Goal: Task Accomplishment & Management: Complete application form

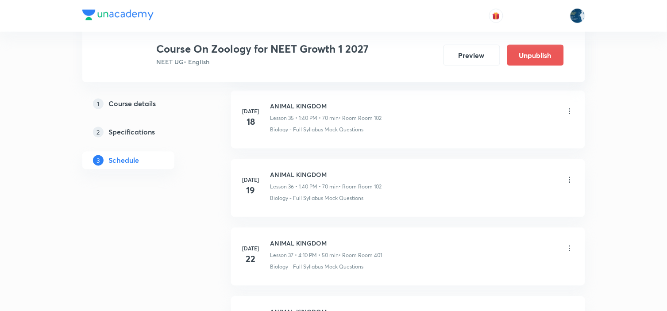
scroll to position [4922, 0]
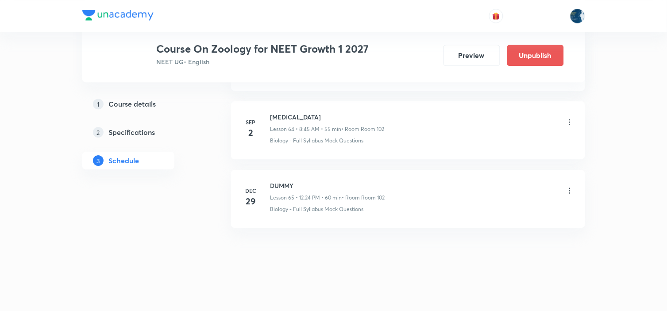
click at [287, 118] on h6 "[MEDICAL_DATA]" at bounding box center [328, 116] width 114 height 9
copy h6 "[MEDICAL_DATA]"
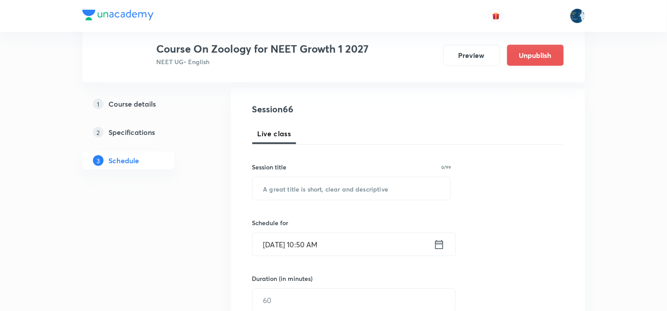
scroll to position [98, 0]
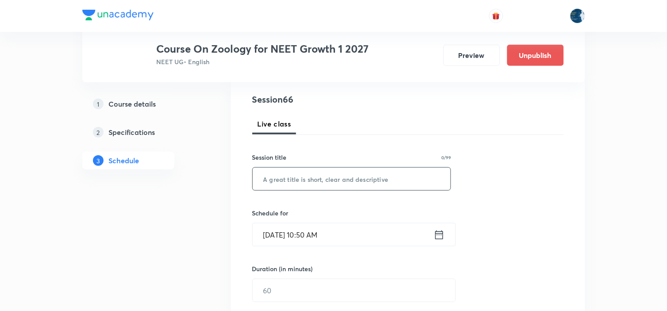
click at [319, 176] on input "text" at bounding box center [352, 179] width 198 height 23
paste input "Cancer"
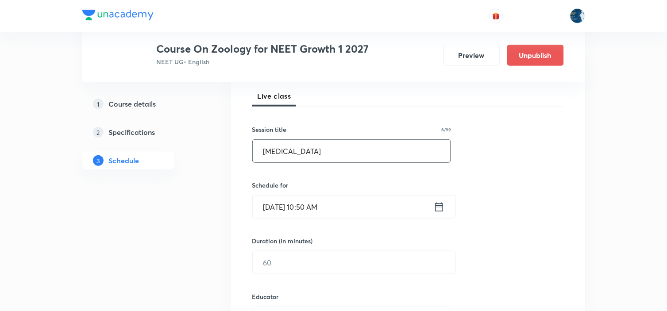
scroll to position [147, 0]
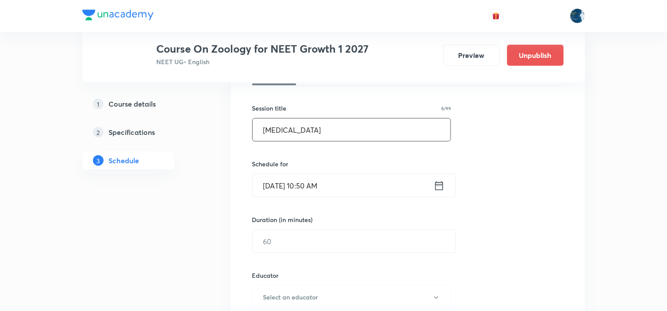
type input "Cancer"
click at [435, 183] on icon at bounding box center [439, 185] width 8 height 9
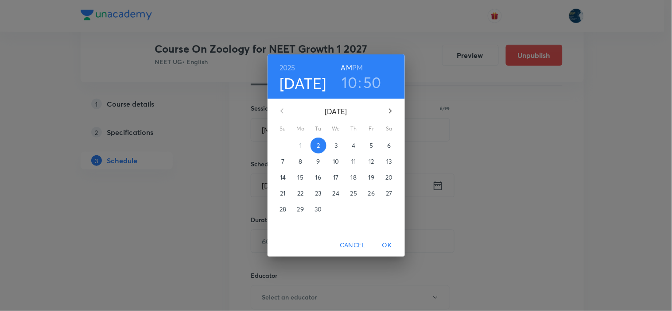
click at [359, 65] on h6 "PM" at bounding box center [357, 68] width 11 height 12
click at [352, 86] on h3 "10" at bounding box center [349, 82] width 15 height 19
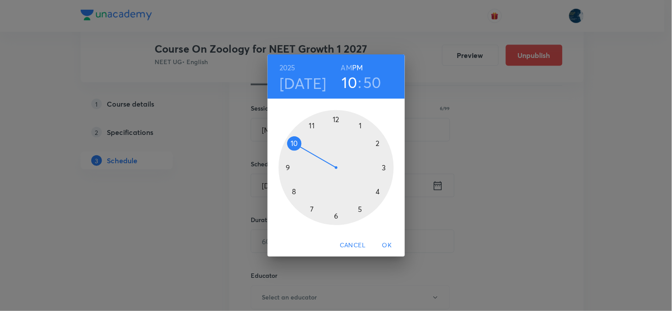
click at [337, 121] on div at bounding box center [336, 167] width 115 height 115
click at [361, 210] on div at bounding box center [336, 167] width 115 height 115
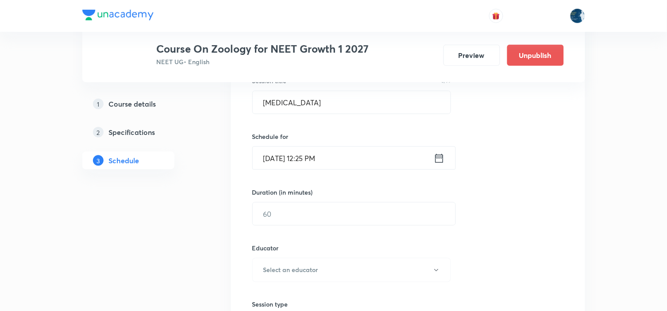
scroll to position [197, 0]
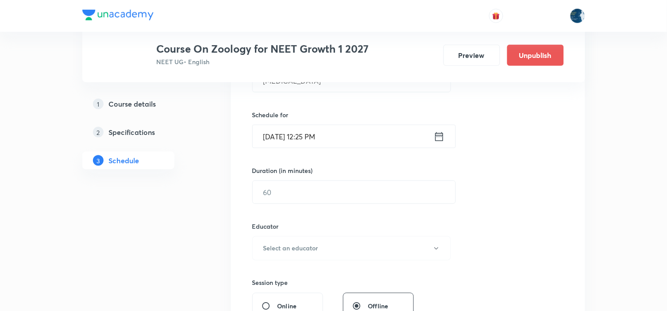
click at [353, 201] on input "text" at bounding box center [354, 192] width 203 height 23
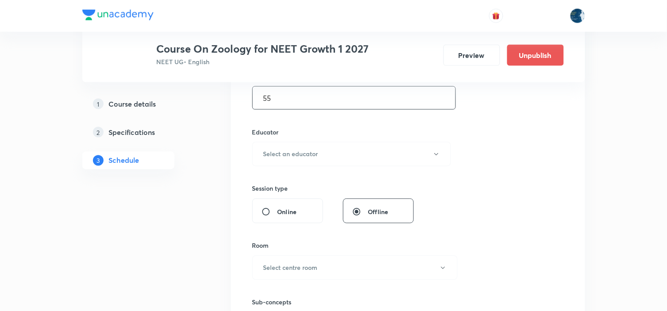
scroll to position [295, 0]
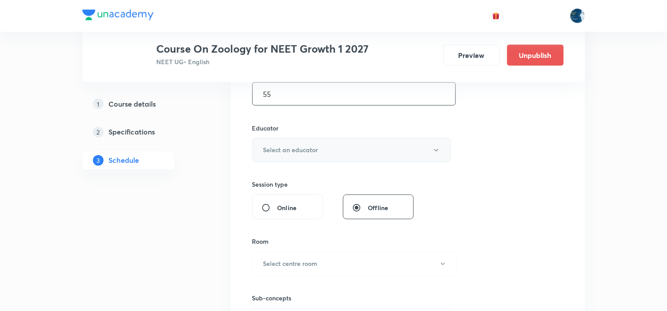
type input "55"
click at [354, 145] on button "Select an educator" at bounding box center [351, 150] width 199 height 24
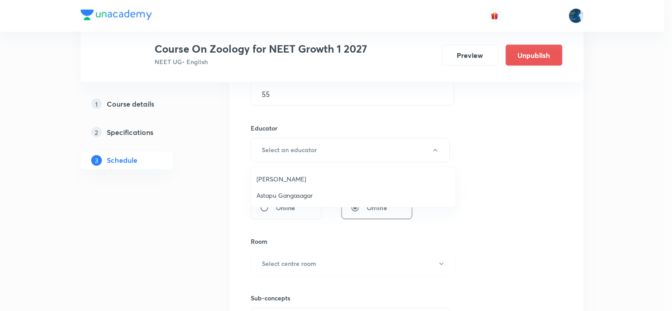
click at [305, 179] on span "Twishampati Joshi" at bounding box center [353, 178] width 194 height 9
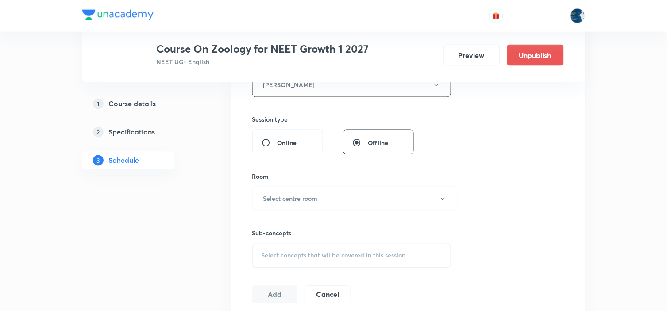
scroll to position [393, 0]
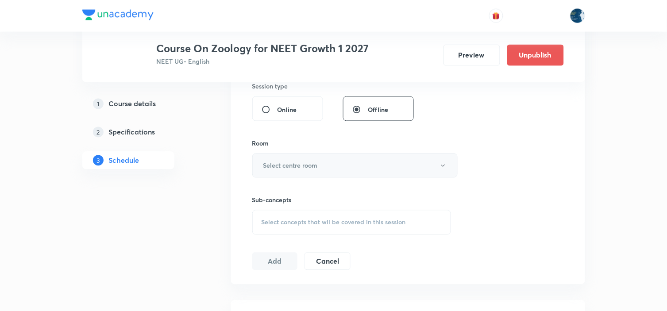
click at [314, 161] on h6 "Select centre room" at bounding box center [290, 165] width 54 height 9
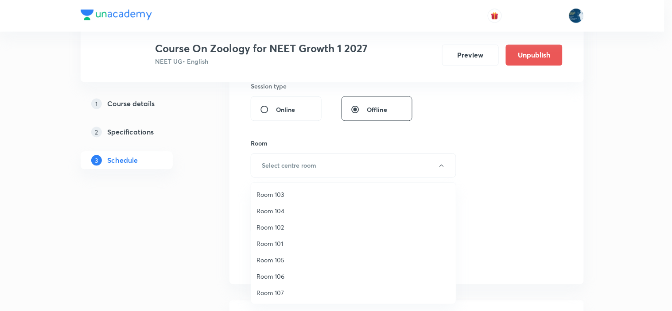
click at [291, 228] on span "Room 102" at bounding box center [353, 227] width 194 height 9
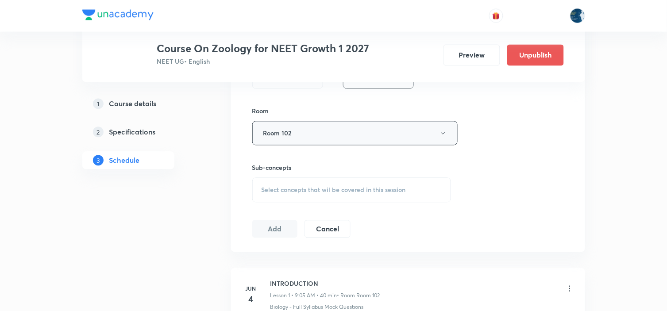
scroll to position [443, 0]
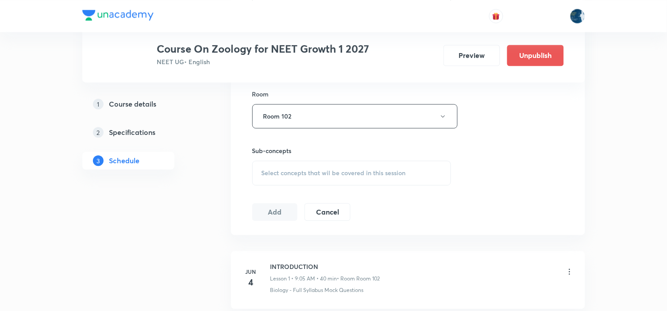
click at [343, 170] on span "Select concepts that wil be covered in this session" at bounding box center [334, 173] width 144 height 7
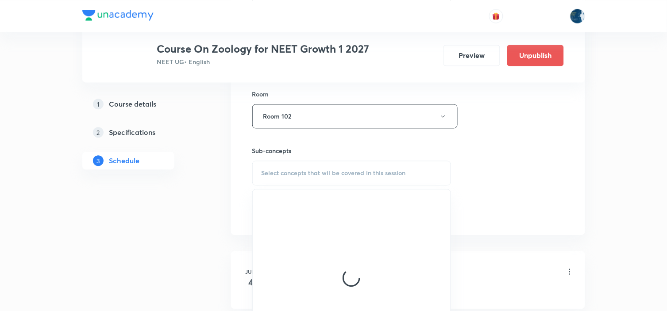
scroll to position [492, 0]
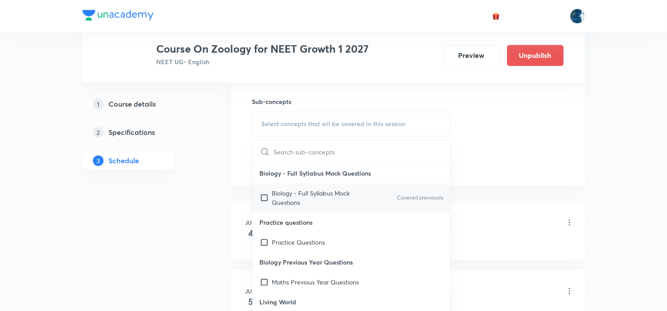
click at [399, 190] on div "Biology - Full Syllabus Mock Questions Covered previously" at bounding box center [352, 197] width 198 height 29
checkbox input "true"
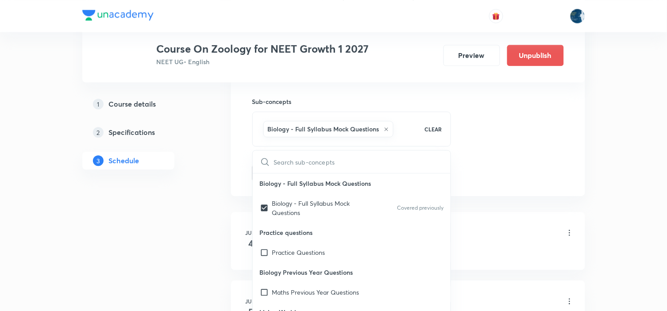
drag, startPoint x: 507, startPoint y: 153, endPoint x: 470, endPoint y: 143, distance: 37.9
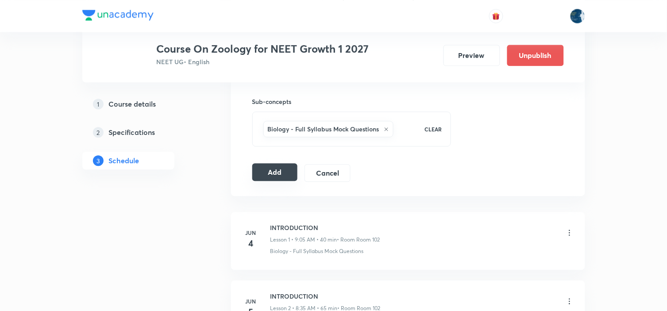
click at [267, 174] on button "Add" at bounding box center [275, 172] width 46 height 18
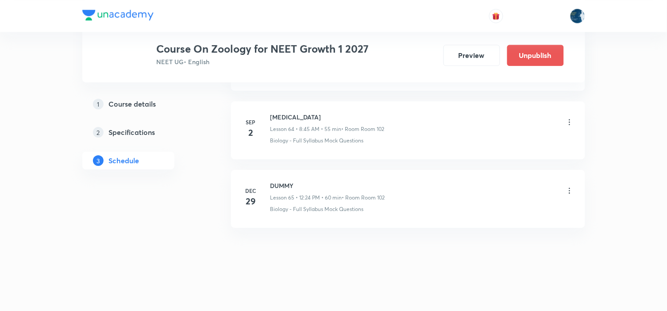
scroll to position [4458, 0]
